Goal: Task Accomplishment & Management: Complete application form

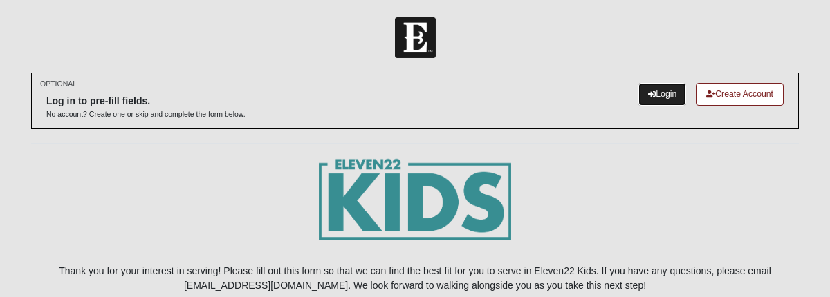
click at [657, 93] on link "Login" at bounding box center [662, 94] width 48 height 23
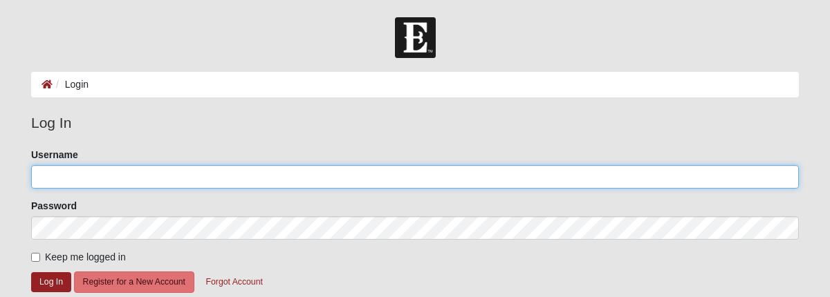
click at [289, 180] on input "Username" at bounding box center [414, 177] width 767 height 24
type input "KeeleyS"
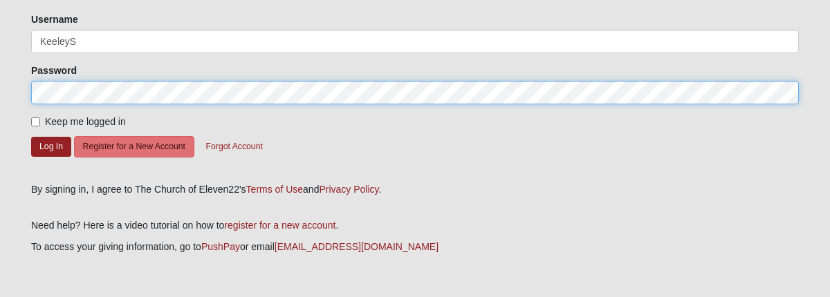
scroll to position [136, 0]
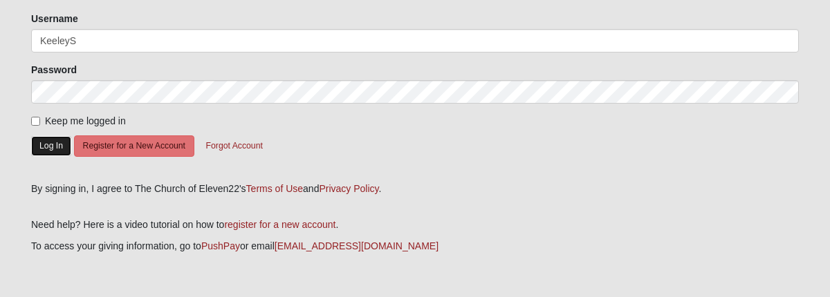
click at [60, 146] on button "Log In" at bounding box center [51, 146] width 40 height 20
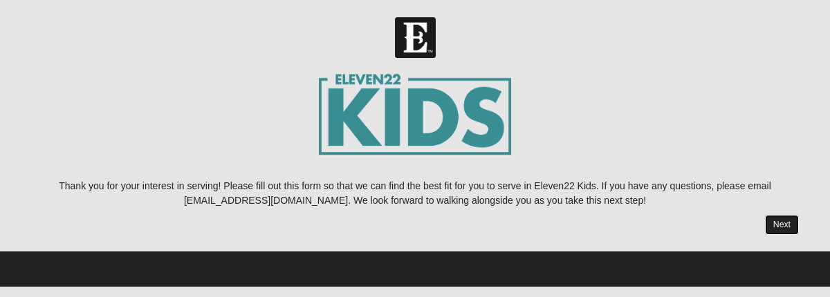
click at [780, 219] on link "Next" at bounding box center [782, 225] width 34 height 20
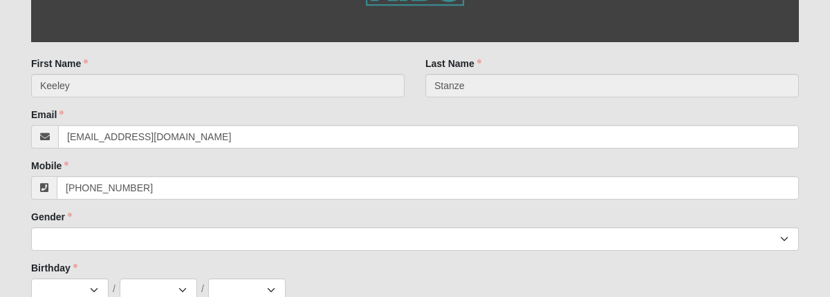
scroll to position [380, 0]
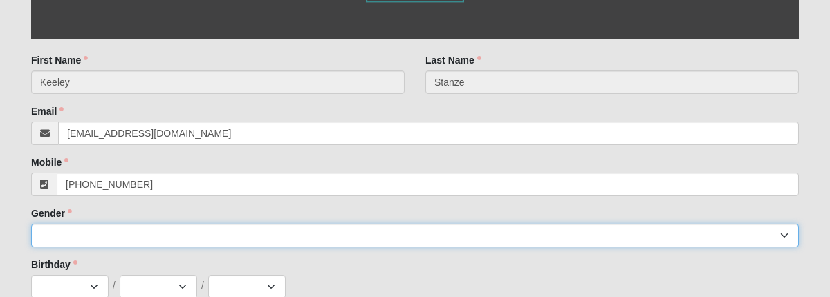
click at [772, 235] on select "[DEMOGRAPHIC_DATA] [DEMOGRAPHIC_DATA]" at bounding box center [414, 236] width 767 height 24
select select "2"
click at [31, 224] on select "[DEMOGRAPHIC_DATA] [DEMOGRAPHIC_DATA]" at bounding box center [414, 236] width 767 height 24
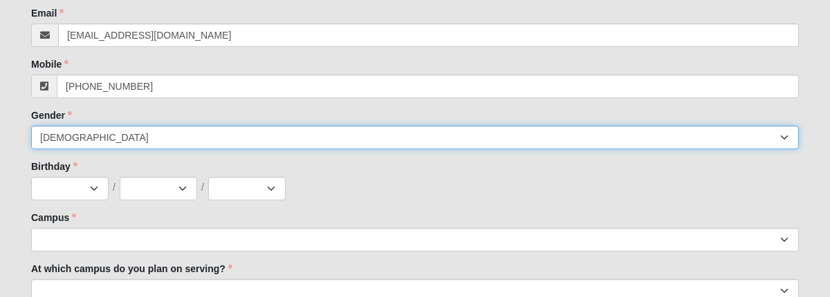
scroll to position [508, 0]
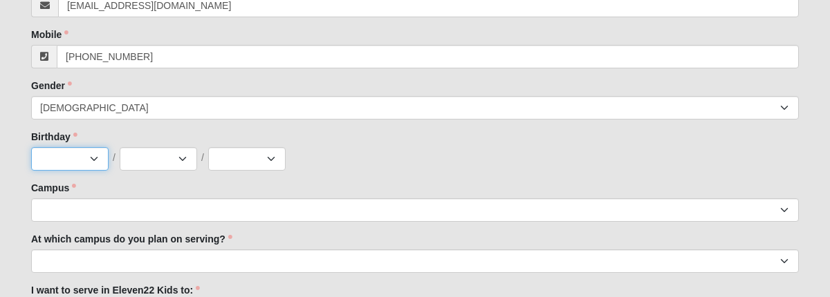
click at [87, 162] on select "Jan Feb Mar Apr May Jun [DATE] Aug Sep Oct Nov Dec" at bounding box center [69, 159] width 77 height 24
select select "12"
click at [31, 147] on select "Jan Feb Mar Apr May Jun [DATE] Aug Sep Oct Nov Dec" at bounding box center [69, 159] width 77 height 24
click at [197, 153] on div "Jan Feb Mar Apr May Jun [DATE] Aug Sep Oct Nov [DATE] 2 3 4 5 6 7 8 9 10 11 12 …" at bounding box center [414, 159] width 767 height 24
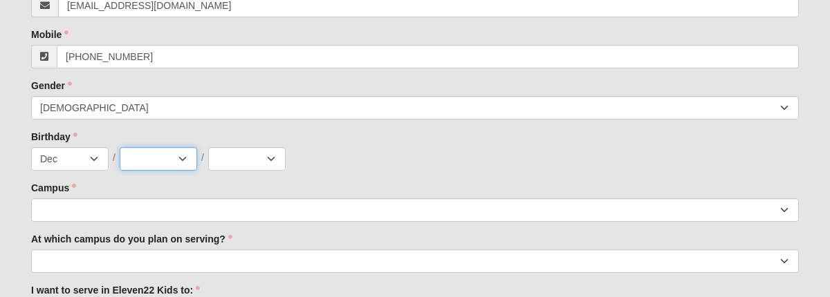
click at [193, 153] on select "1 2 3 4 5 6 7 8 9 10 11 12 13 14 15 16 17 18 19 20 21 22 23 24 25 26 27 28 29 3…" at bounding box center [158, 159] width 77 height 24
click at [120, 147] on select "1 2 3 4 5 6 7 8 9 10 11 12 13 14 15 16 17 18 19 20 21 22 23 24 25 26 27 28 29 3…" at bounding box center [158, 159] width 77 height 24
click at [186, 167] on select "1 2 3 4 5 6 7 8 9 10 11 12 13 14 15 16 17 18 19 20 21 22 23 24 25 26 27 28 29 3…" at bounding box center [158, 159] width 77 height 24
select select "8"
click at [120, 147] on select "1 2 3 4 5 6 7 8 9 10 11 12 13 14 15 16 17 18 19 20 21 22 23 24 25 26 27 28 29 3…" at bounding box center [158, 159] width 77 height 24
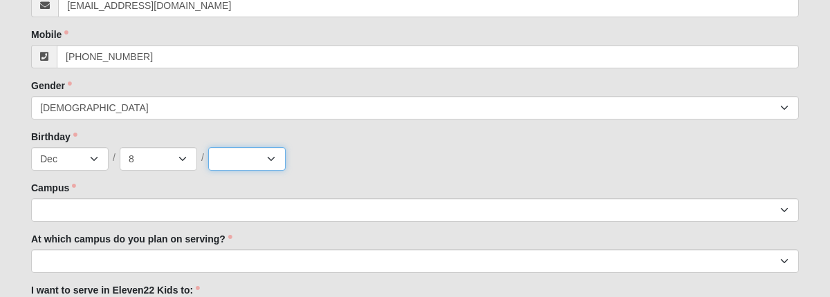
click at [268, 160] on select "2025 2024 2023 2022 2021 2020 2019 2018 2017 2016 2015 2014 2013 2012 2011 2010…" at bounding box center [246, 159] width 77 height 24
select select "2011"
click at [208, 147] on select "2025 2024 2023 2022 2021 2020 2019 2018 2017 2016 2015 2014 2013 2012 2011 2010…" at bounding box center [246, 159] width 77 height 24
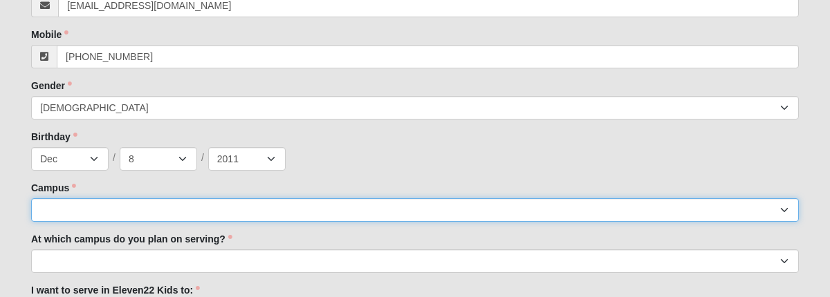
click at [263, 213] on select "Arlington Baymeadows Eleven22 Online [PERSON_NAME][GEOGRAPHIC_DATA] Jesup [GEOG…" at bounding box center [414, 210] width 767 height 24
select select "11"
click at [31, 198] on select "Arlington Baymeadows Eleven22 Online [PERSON_NAME][GEOGRAPHIC_DATA] Jesup [GEOG…" at bounding box center [414, 210] width 767 height 24
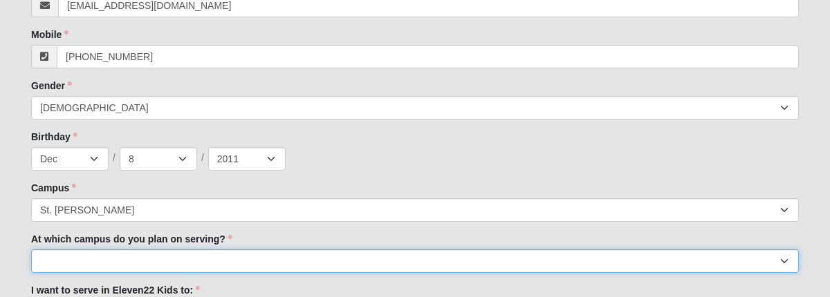
click at [270, 270] on select "[GEOGRAPHIC_DATA] [PERSON_NAME][GEOGRAPHIC_DATA] [GEOGRAPHIC_DATA] [GEOGRAPHIC_…" at bounding box center [414, 262] width 767 height 24
select select "St. [PERSON_NAME]"
click at [31, 250] on select "[GEOGRAPHIC_DATA] [PERSON_NAME][GEOGRAPHIC_DATA] [GEOGRAPHIC_DATA] [GEOGRAPHIC_…" at bounding box center [414, 262] width 767 height 24
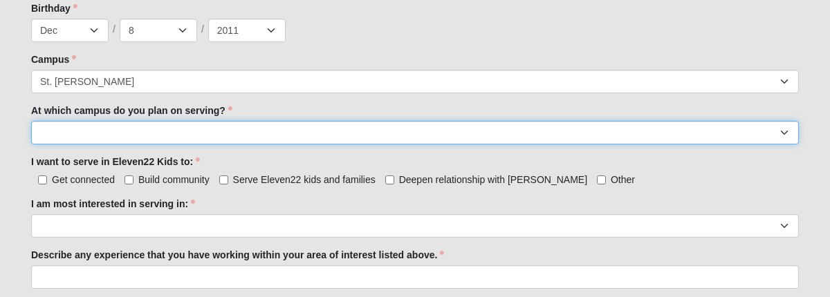
scroll to position [648, 0]
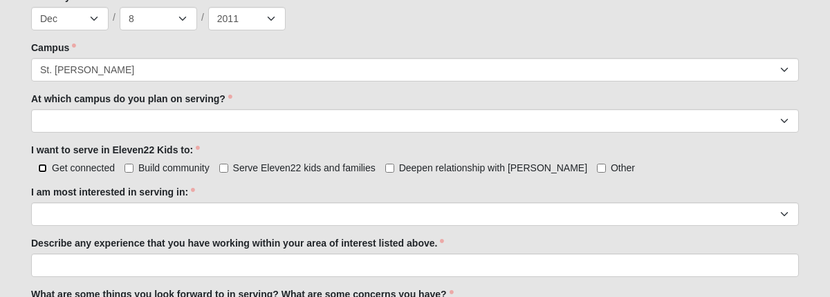
click at [44, 169] on input "Get connected" at bounding box center [42, 168] width 9 height 9
checkbox input "true"
click at [225, 165] on input "Serve Eleven22 kids and families" at bounding box center [223, 168] width 9 height 9
checkbox input "true"
click at [389, 170] on input "Deepen relationship with [PERSON_NAME]" at bounding box center [389, 168] width 9 height 9
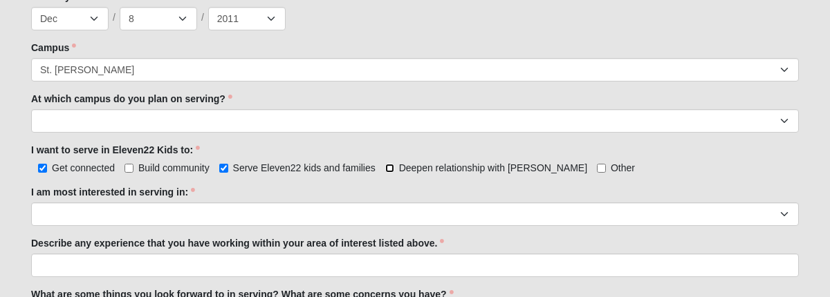
checkbox input "true"
click at [131, 167] on input "Build community" at bounding box center [128, 168] width 9 height 9
checkbox input "true"
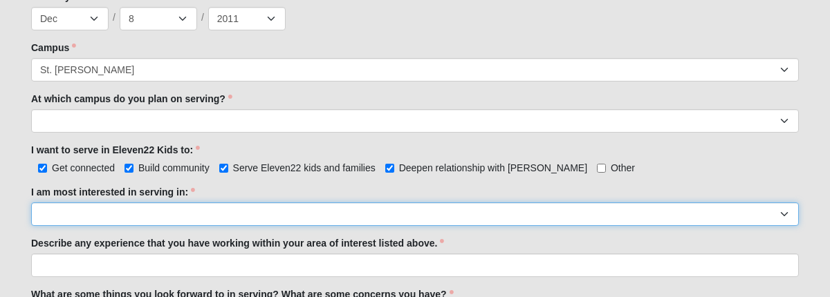
click at [146, 211] on select "Registration Tour Guide Preschool Disciple Group Leader Elementary Disciple Gro…" at bounding box center [414, 215] width 767 height 24
select select "Elementary Disciple Group Leader"
click at [31, 203] on select "Registration Tour Guide Preschool Disciple Group Leader Elementary Disciple Gro…" at bounding box center [414, 215] width 767 height 24
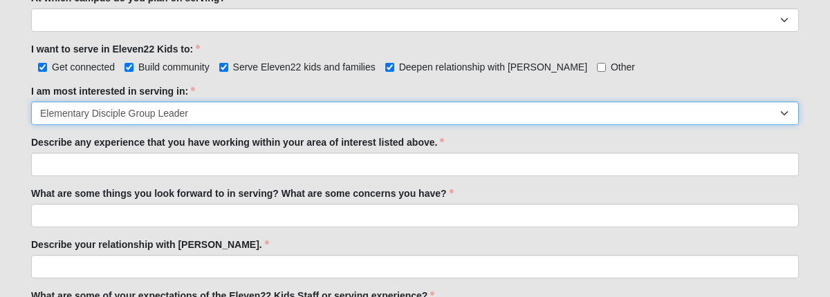
scroll to position [752, 0]
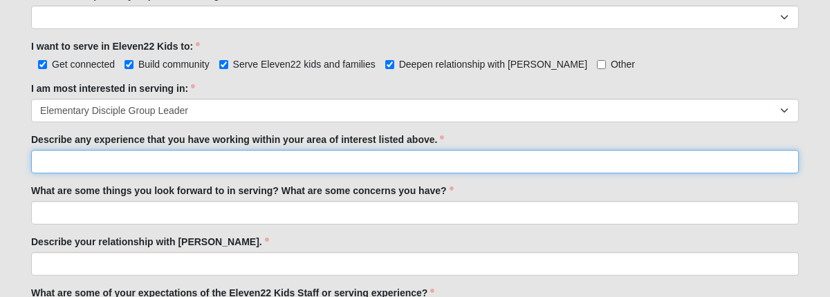
click at [664, 165] on input "Describe any experience that you have working within your area of interest list…" at bounding box center [414, 162] width 767 height 24
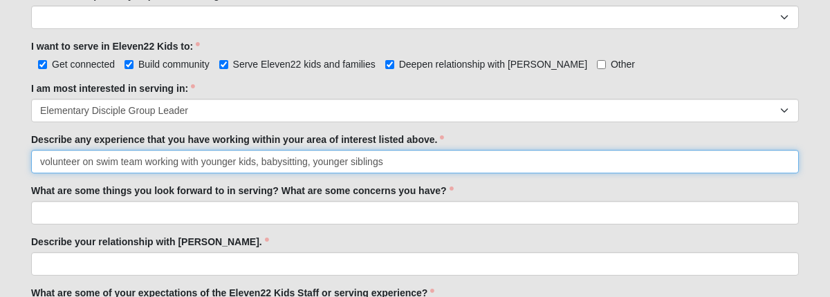
type input "volunteer on swim team working with younger kids, babysitting, younger siblings"
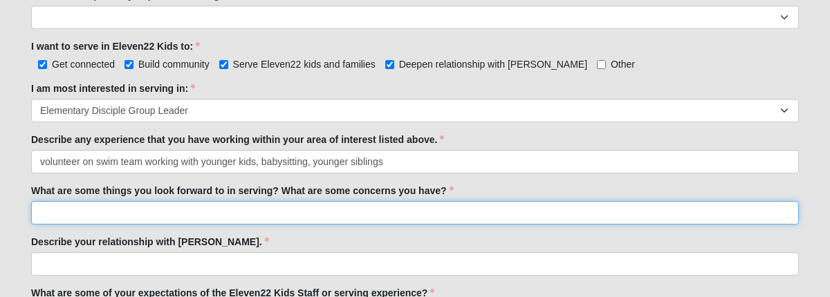
click at [193, 214] on input "What are some things you look forward to in serving? What are some concerns you…" at bounding box center [414, 213] width 767 height 24
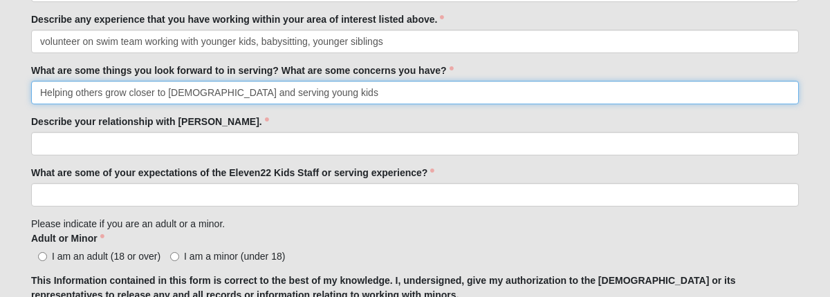
scroll to position [875, 0]
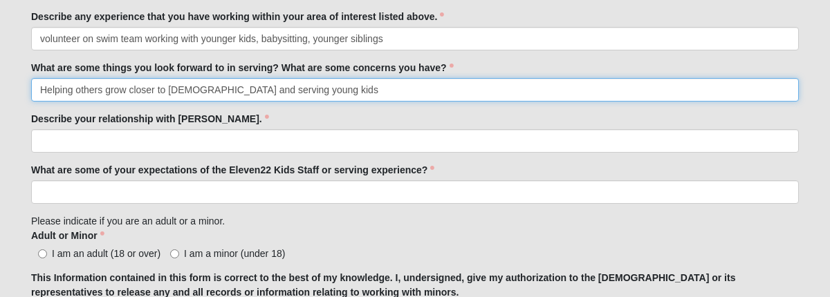
type input "Helping others grow closer to [DEMOGRAPHIC_DATA] and serving young kids"
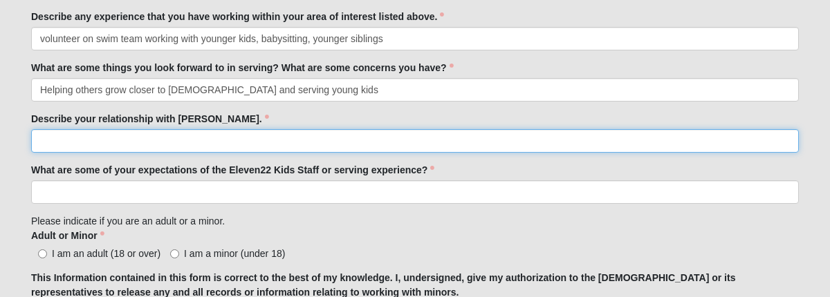
click at [116, 136] on input "Describe your relationship with [PERSON_NAME]." at bounding box center [414, 141] width 767 height 24
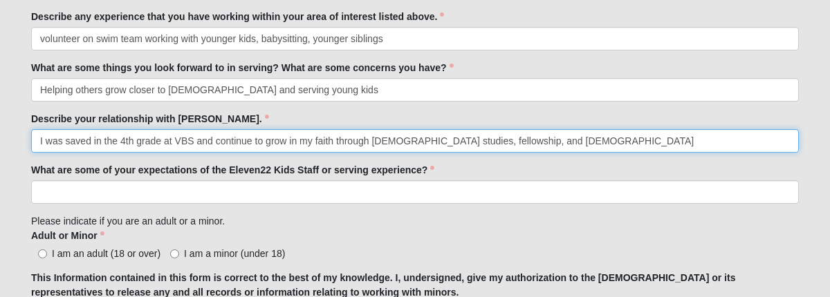
type input "I was saved in the 4th grade at VBS and continue to grow in my faith through [D…"
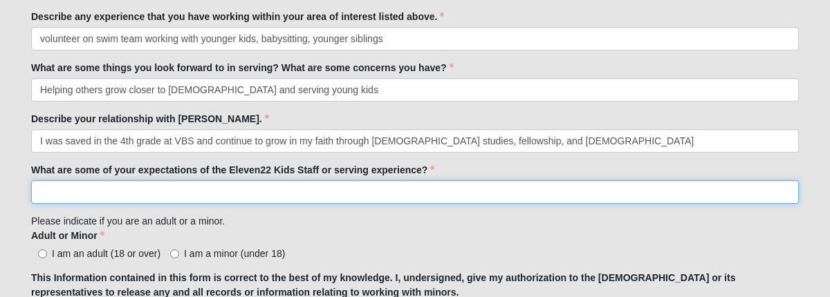
click at [141, 195] on input "What are some of your expectations of the Eleven22 Kids Staff or serving experi…" at bounding box center [414, 192] width 767 height 24
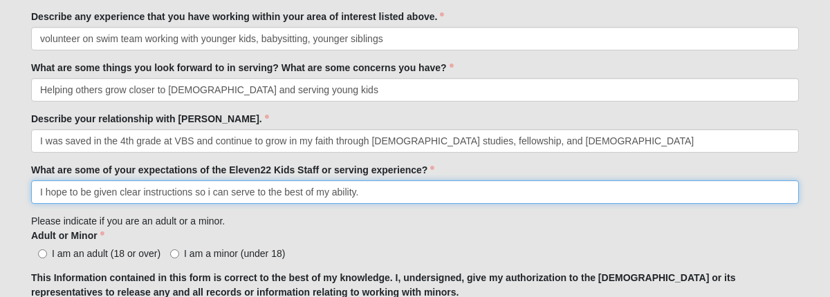
click at [211, 194] on input "I hope to be given clear instructions so i can serve to the best of my ability." at bounding box center [414, 192] width 767 height 24
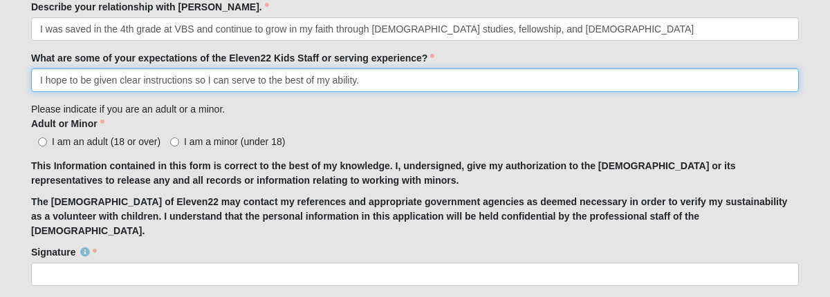
scroll to position [988, 0]
type input "I hope to be given clear instructions so I can serve to the best of my ability."
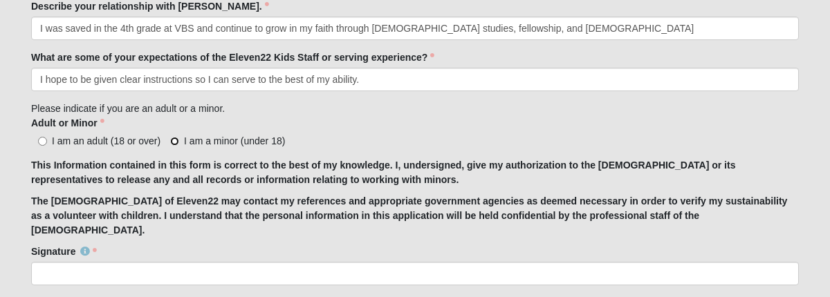
click at [177, 142] on input "I am a minor (under 18)" at bounding box center [174, 141] width 9 height 9
radio input "true"
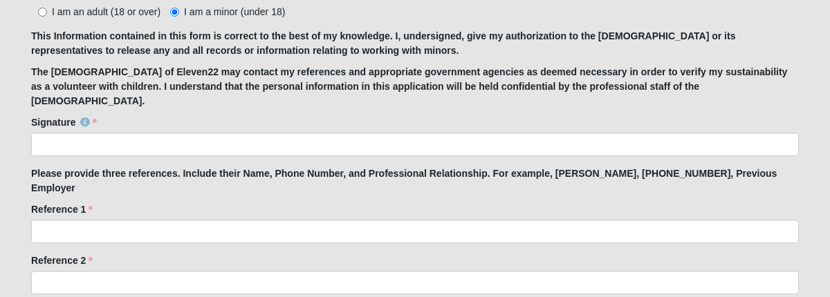
scroll to position [1125, 0]
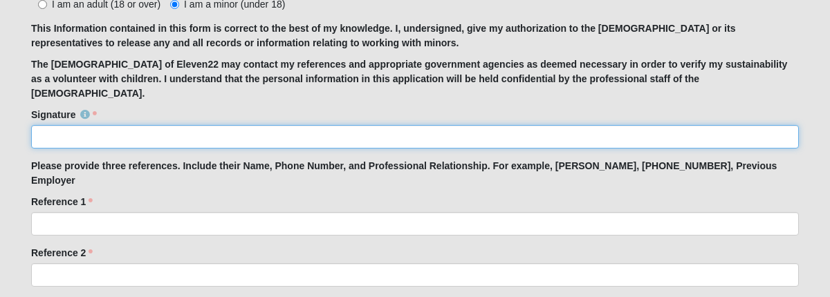
click at [177, 126] on input "Signature" at bounding box center [414, 137] width 767 height 24
type input "[PERSON_NAME]"
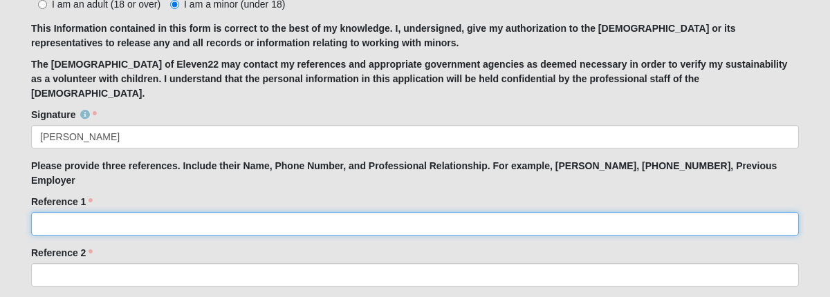
click at [139, 212] on input "Reference 1" at bounding box center [414, 224] width 767 height 24
type input "[PERSON_NAME], Book Club teacher"
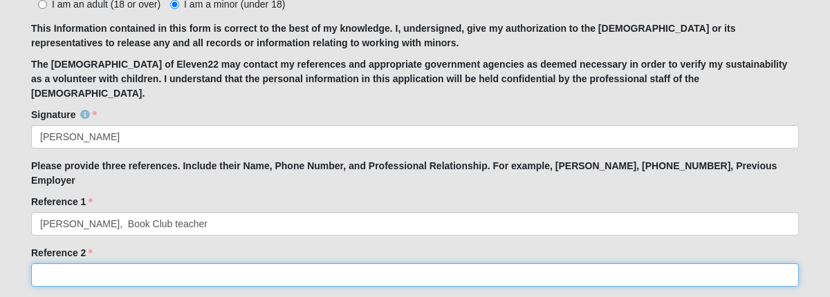
click at [83, 263] on input "Reference 2" at bounding box center [414, 275] width 767 height 24
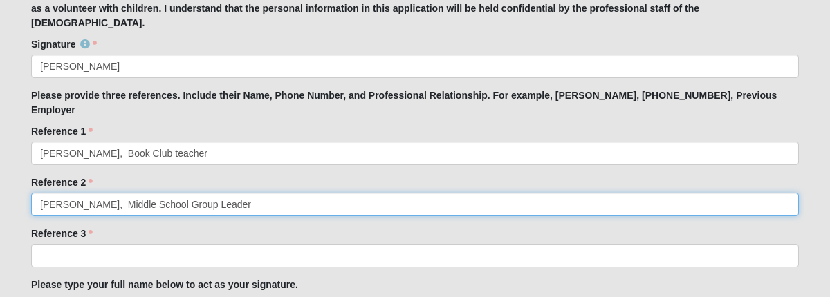
scroll to position [1209, 0]
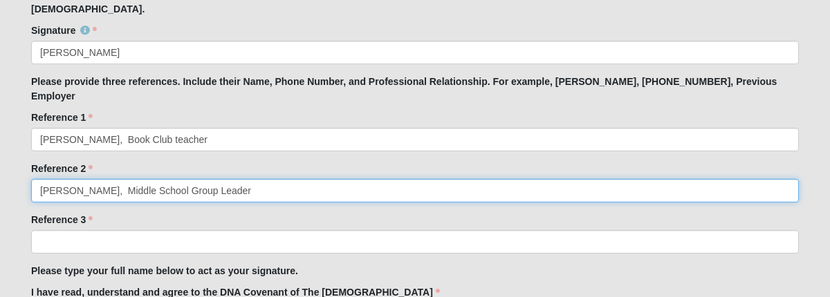
type input "[PERSON_NAME], Middle School Group Leader"
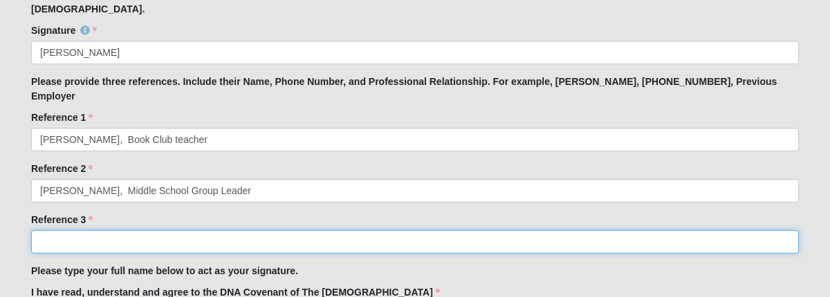
click at [62, 230] on input "Reference 3" at bounding box center [414, 242] width 767 height 24
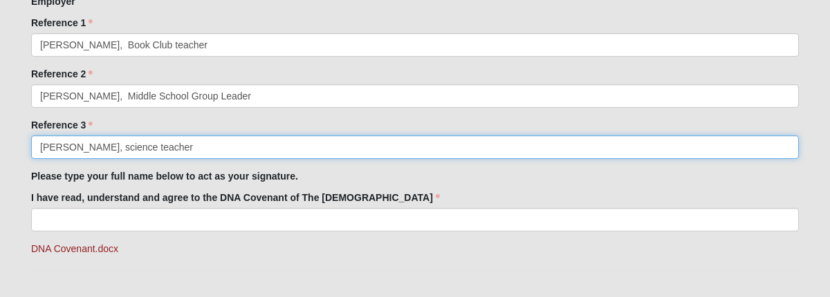
scroll to position [1313, 0]
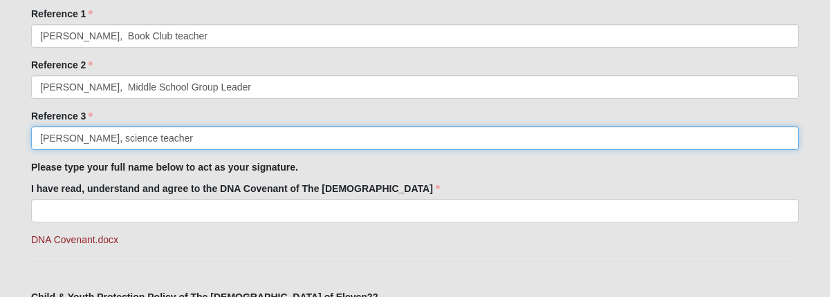
type input "[PERSON_NAME], science teacher"
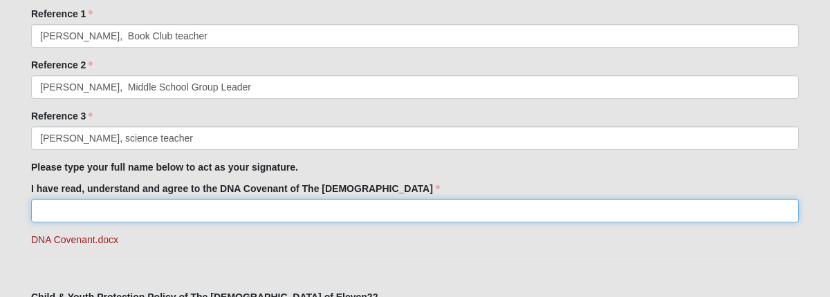
click at [83, 199] on input "I have read, understand and agree to the DNA Covenant of The [DEMOGRAPHIC_DATA]" at bounding box center [414, 211] width 767 height 24
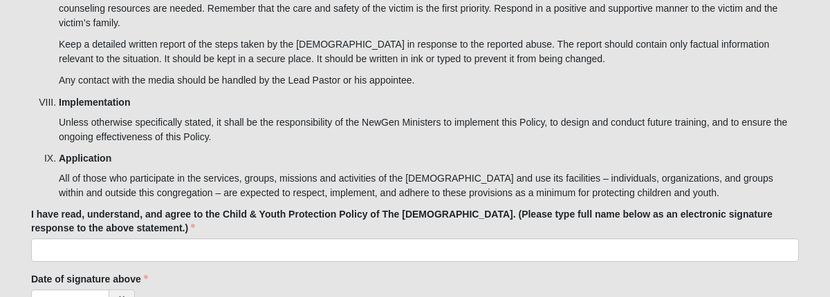
scroll to position [4476, 0]
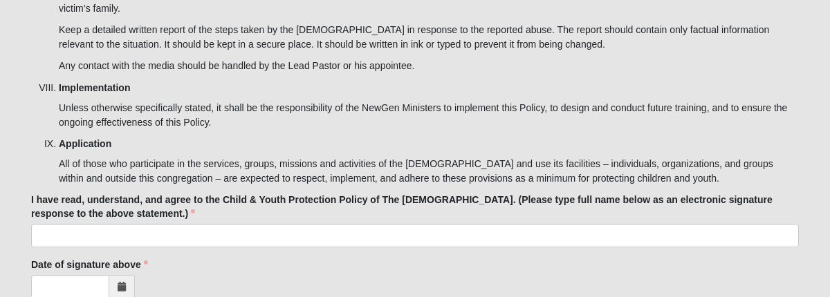
type input "[PERSON_NAME]"
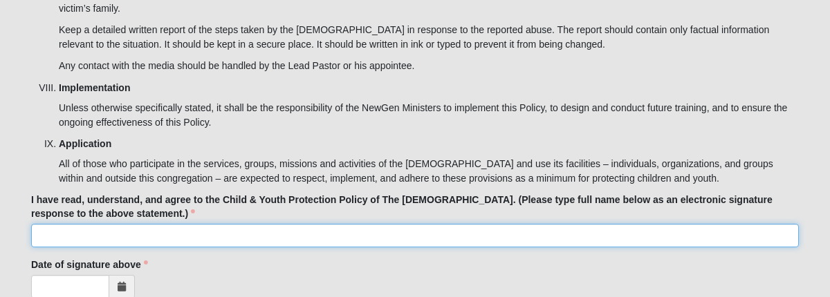
click at [246, 224] on input "I have read, understand, and agree to the Child & Youth Protection Policy of Th…" at bounding box center [414, 236] width 767 height 24
type input "[PERSON_NAME]"
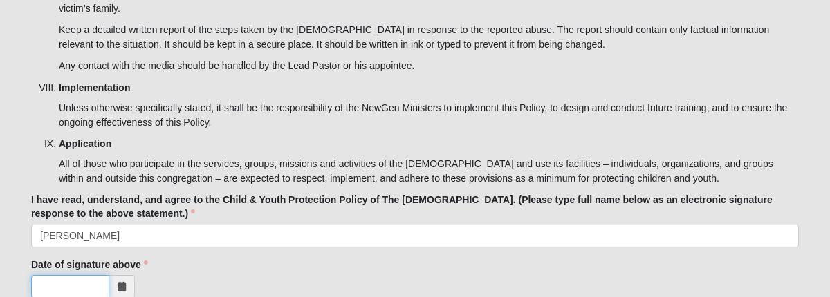
click at [93, 275] on input "Date of signature above" at bounding box center [70, 287] width 78 height 24
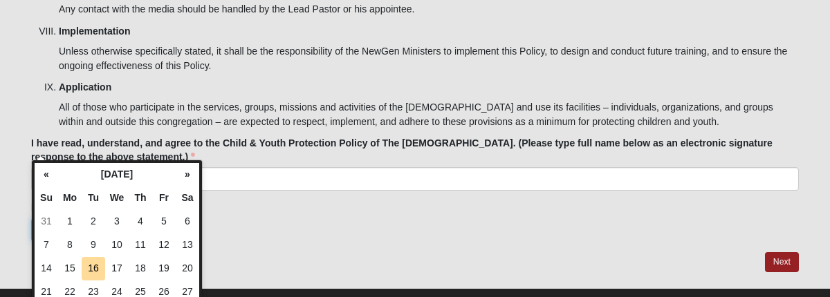
scroll to position [4537, 0]
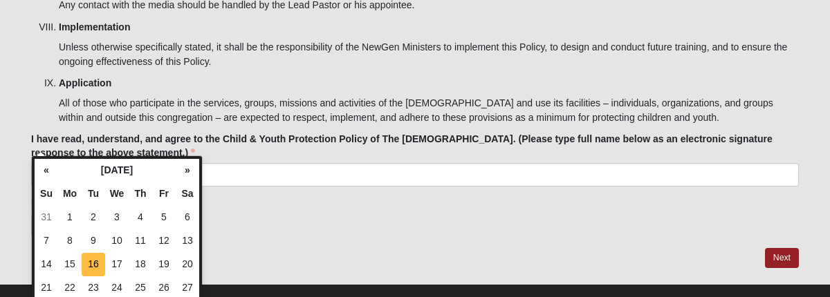
click at [96, 260] on td "16" at bounding box center [94, 265] width 24 height 24
type input "[DATE]"
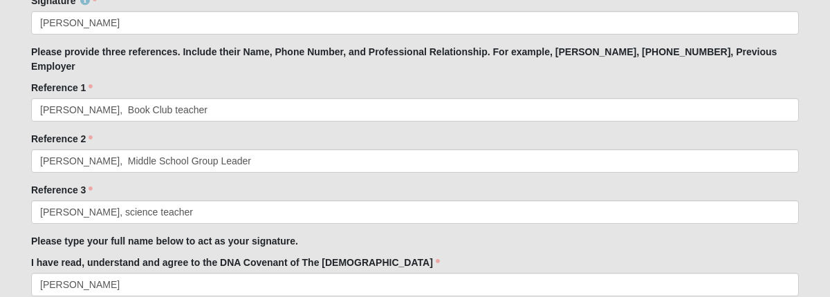
scroll to position [1240, 0]
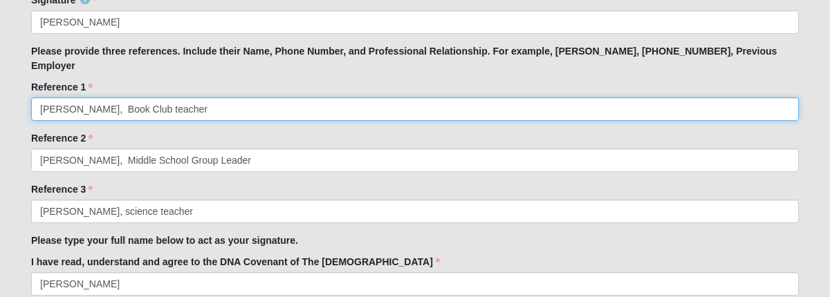
click at [100, 97] on input "[PERSON_NAME], Book Club teacher" at bounding box center [414, 109] width 767 height 24
type input "[PERSON_NAME], [PHONE_NUMBER], Book Club teacher"
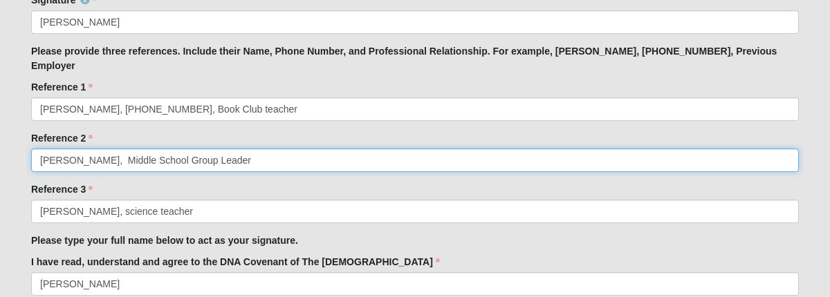
click at [125, 149] on input "[PERSON_NAME], Middle School Group Leader" at bounding box center [414, 161] width 767 height 24
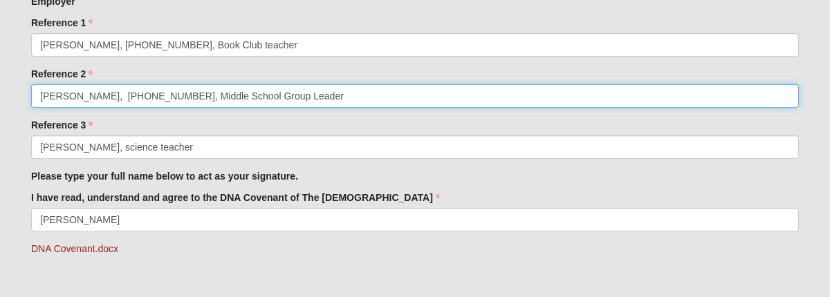
scroll to position [1312, 0]
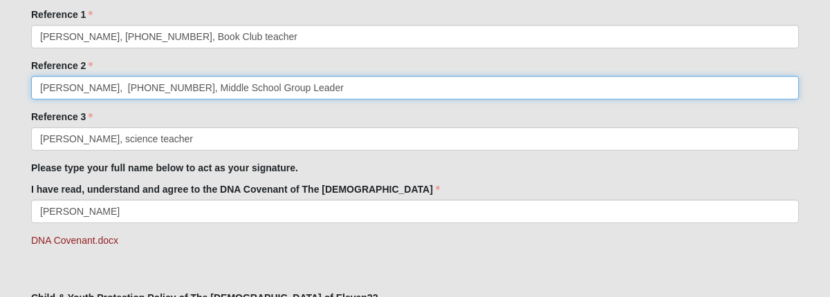
type input "[PERSON_NAME], [PHONE_NUMBER], Middle School Group Leader"
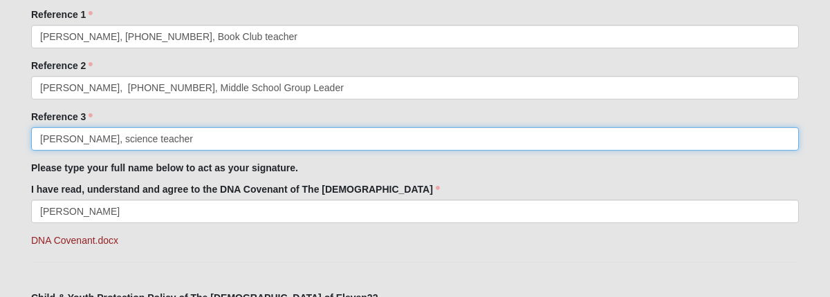
click at [111, 127] on input "[PERSON_NAME], science teacher" at bounding box center [414, 139] width 767 height 24
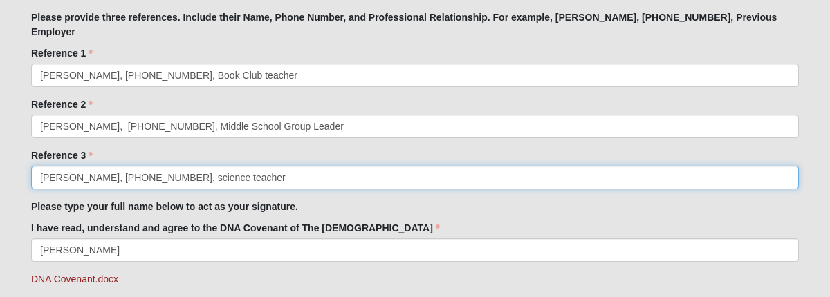
scroll to position [1217, 0]
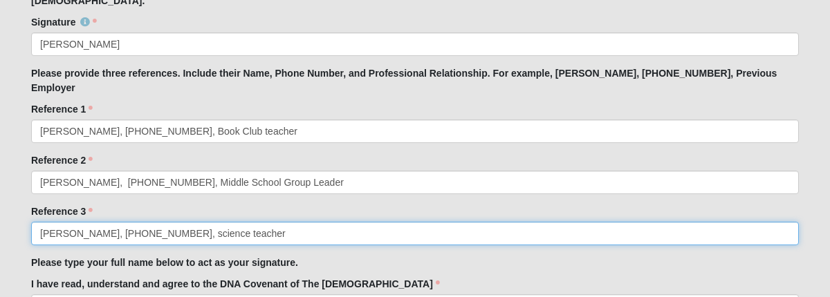
click at [183, 222] on input "[PERSON_NAME], [PHONE_NUMBER], science teacher" at bounding box center [414, 234] width 767 height 24
click at [218, 222] on input "[PERSON_NAME], [PHONE_NUMBER], Science teacher" at bounding box center [414, 234] width 767 height 24
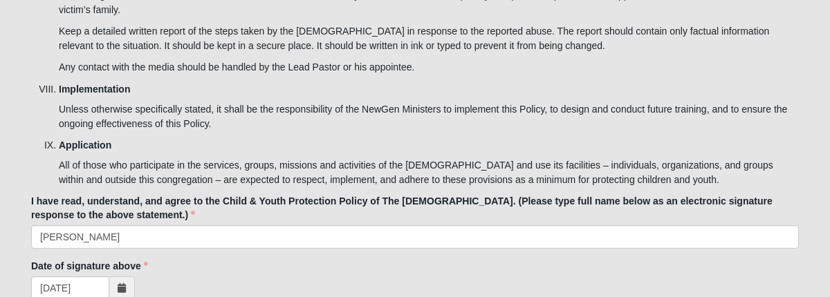
scroll to position [4476, 0]
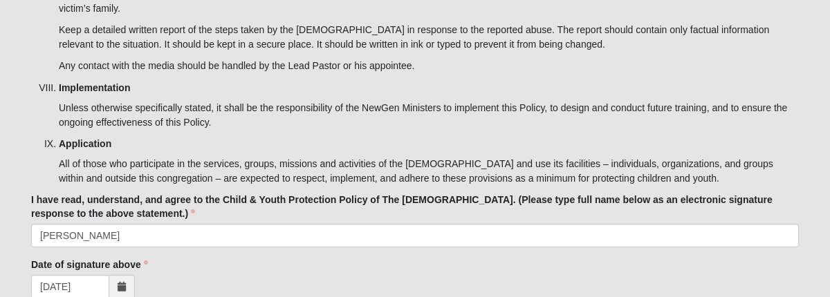
type input "[PERSON_NAME], [PHONE_NUMBER], Science Teacher"
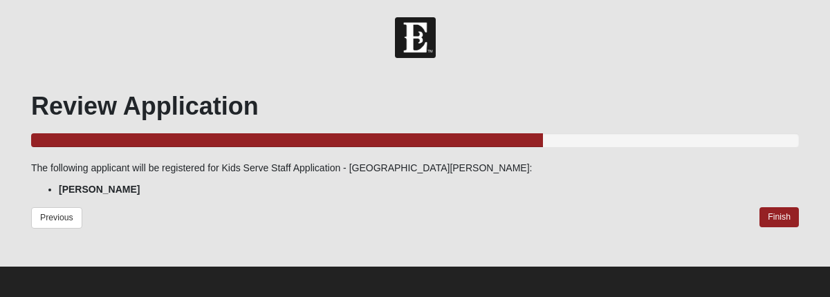
scroll to position [4, 0]
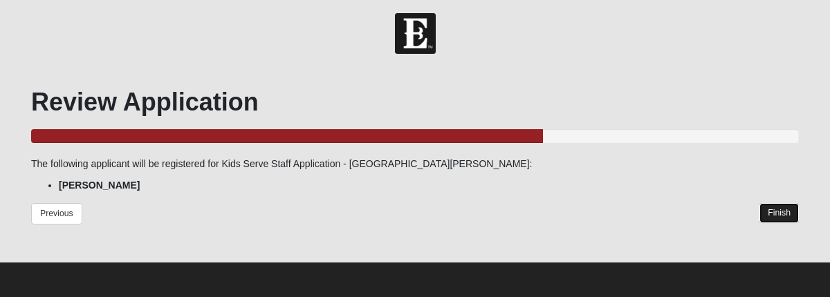
click at [776, 214] on link "Finish" at bounding box center [778, 213] width 39 height 20
